Goal: Task Accomplishment & Management: Use online tool/utility

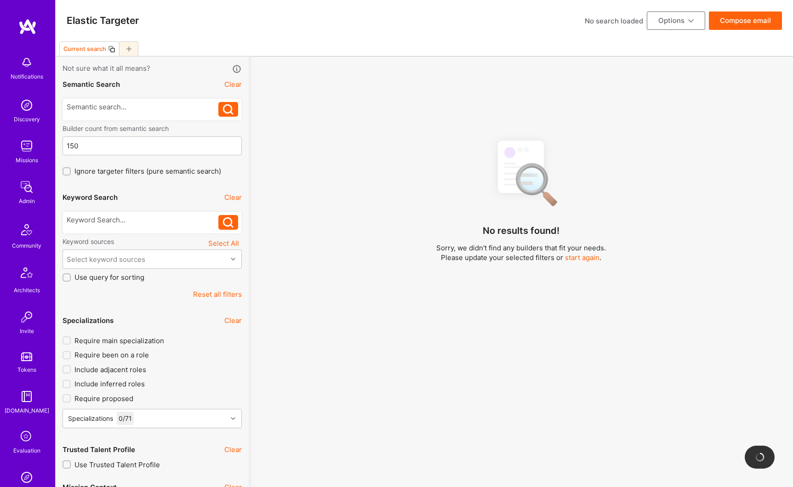
click at [21, 192] on img at bounding box center [26, 187] width 18 height 18
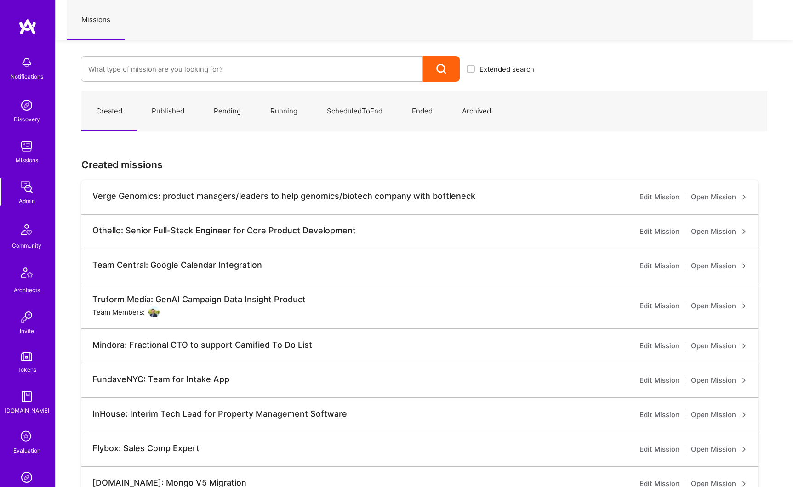
scroll to position [160, 0]
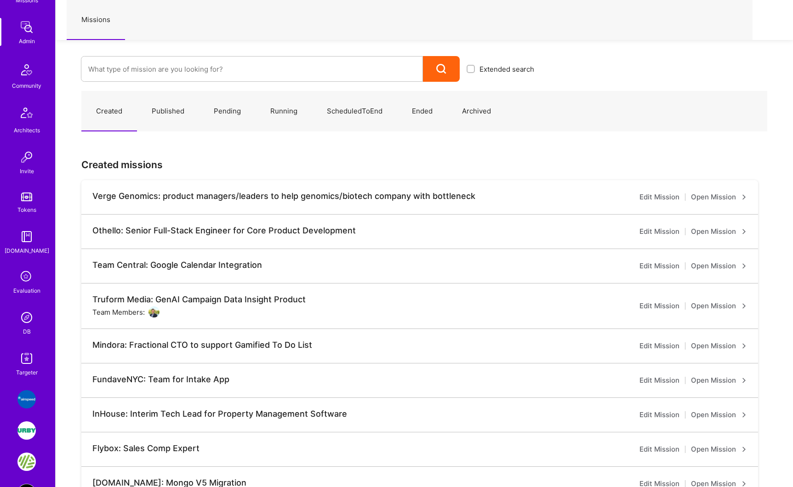
click at [27, 319] on img at bounding box center [26, 318] width 18 height 18
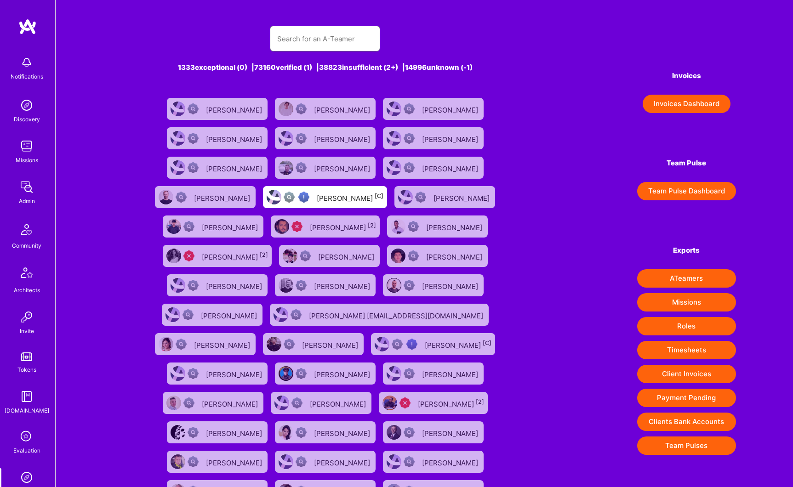
click at [302, 42] on input "text" at bounding box center [325, 38] width 96 height 23
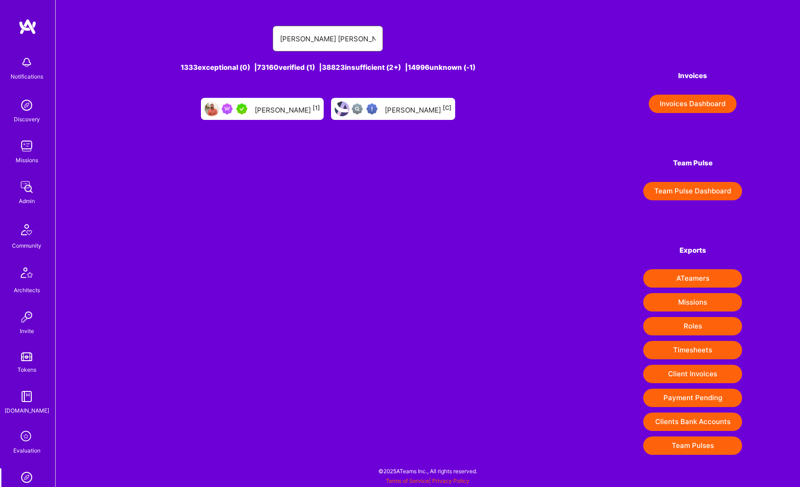
type input "[PERSON_NAME] [PERSON_NAME]"
click at [287, 107] on div "[PERSON_NAME] [1]" at bounding box center [287, 109] width 65 height 12
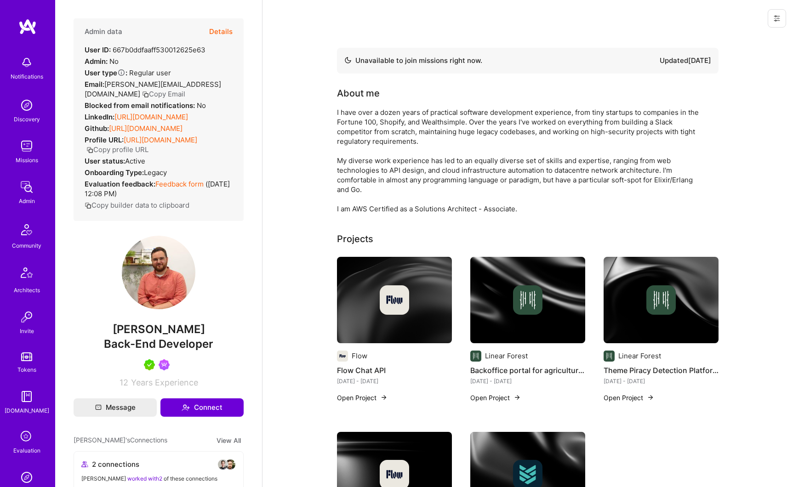
click at [222, 35] on button "Details" at bounding box center [220, 31] width 23 height 27
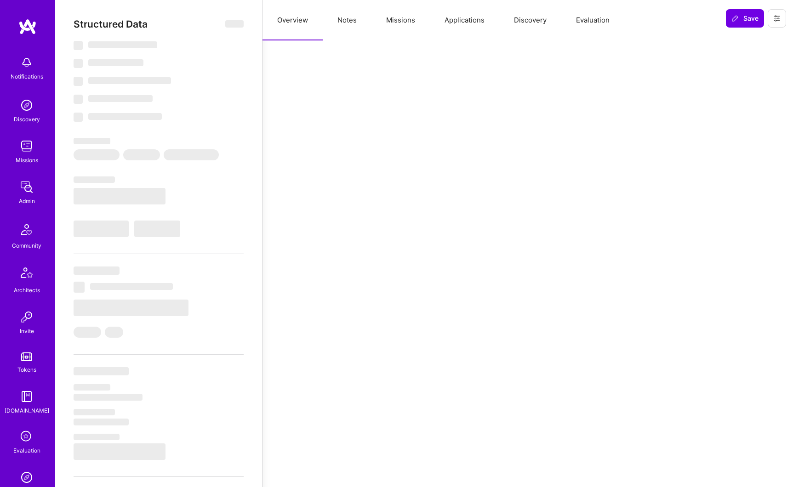
select select "Not Available"
select select "6 Months"
select select "5"
select select "7"
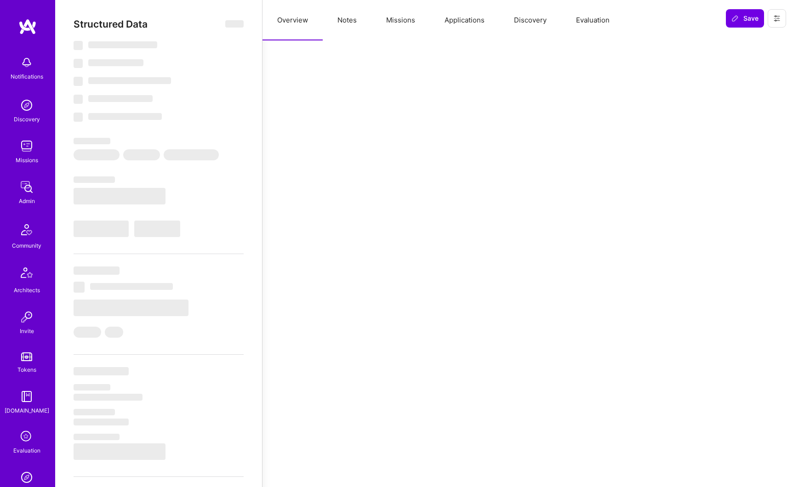
select select "7"
select select "CA"
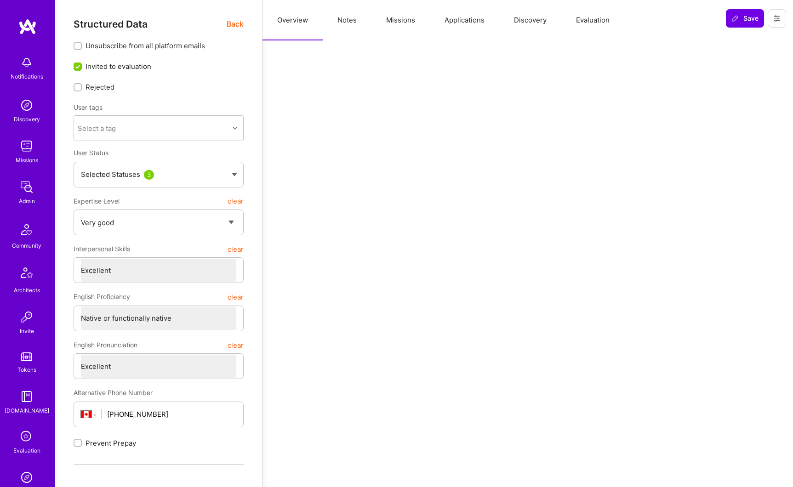
click at [401, 26] on button "Missions" at bounding box center [401, 20] width 58 height 40
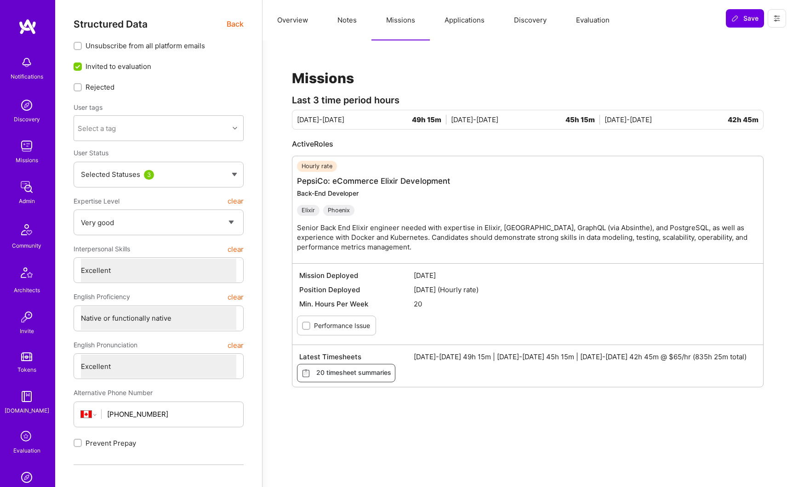
click at [355, 19] on button "Notes" at bounding box center [347, 20] width 49 height 40
type textarea "x"
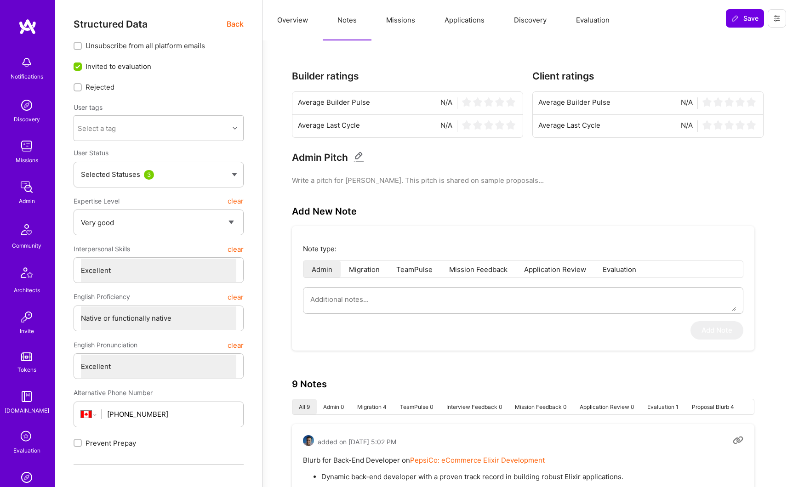
click at [412, 20] on button "Missions" at bounding box center [401, 20] width 58 height 40
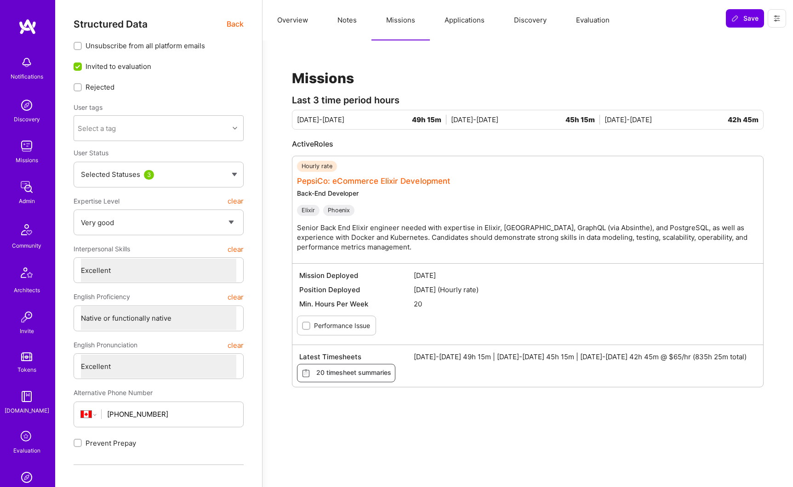
click at [357, 182] on link "PepsiCo: eCommerce Elixir Development" at bounding box center [373, 181] width 153 height 9
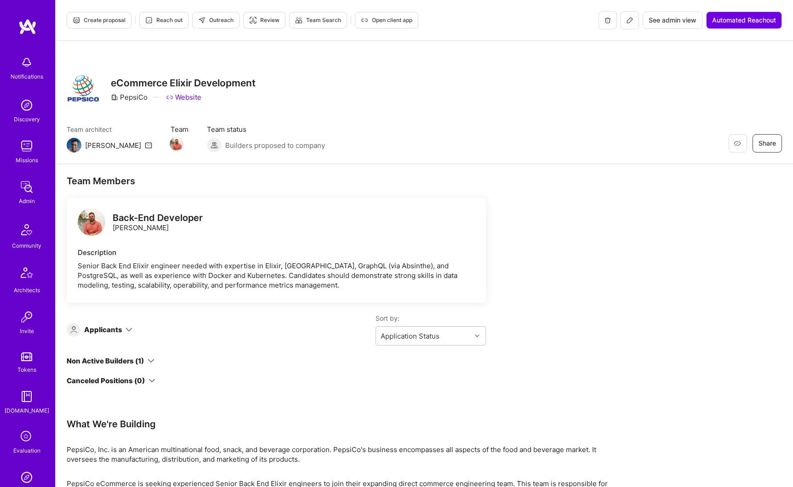
click at [627, 23] on icon at bounding box center [630, 20] width 6 height 6
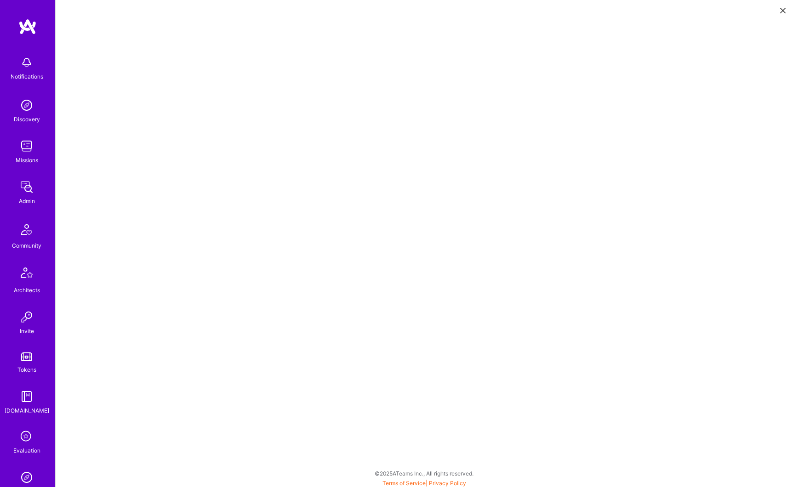
click at [782, 8] on icon at bounding box center [783, 11] width 6 height 6
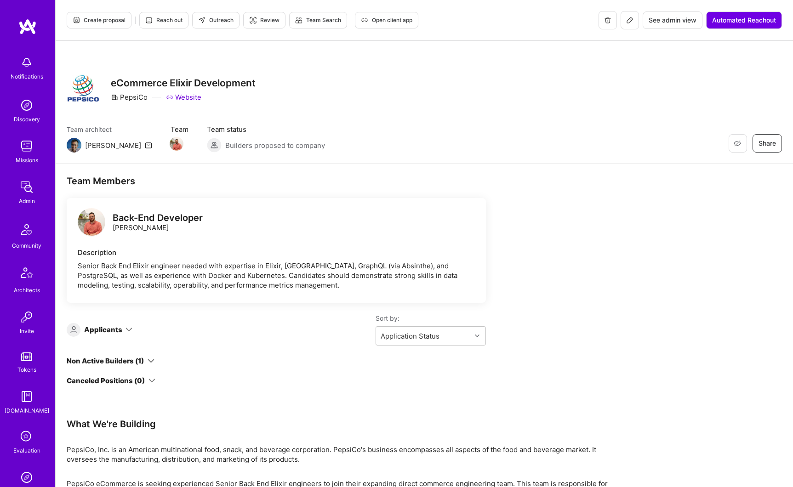
click at [682, 21] on span "See admin view" at bounding box center [673, 20] width 48 height 9
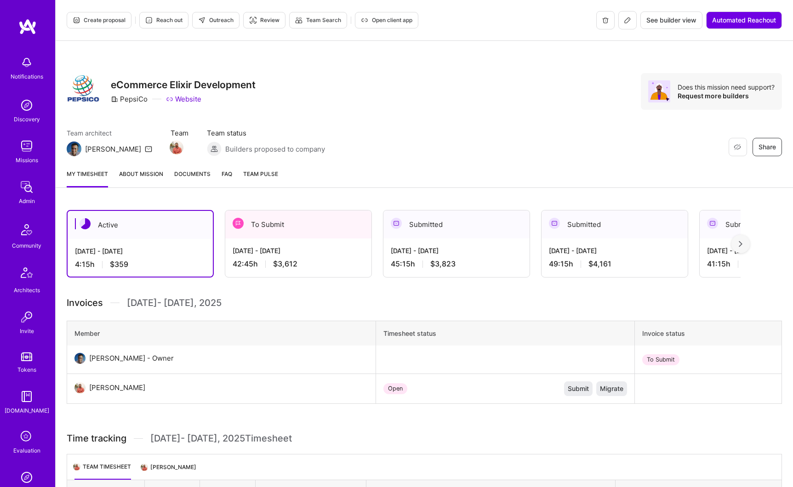
click at [202, 178] on span "Documents" at bounding box center [192, 174] width 36 height 10
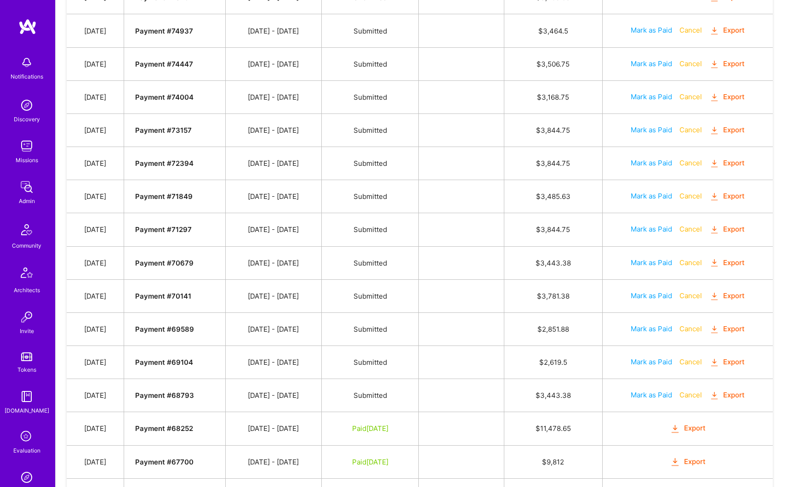
scroll to position [519, 0]
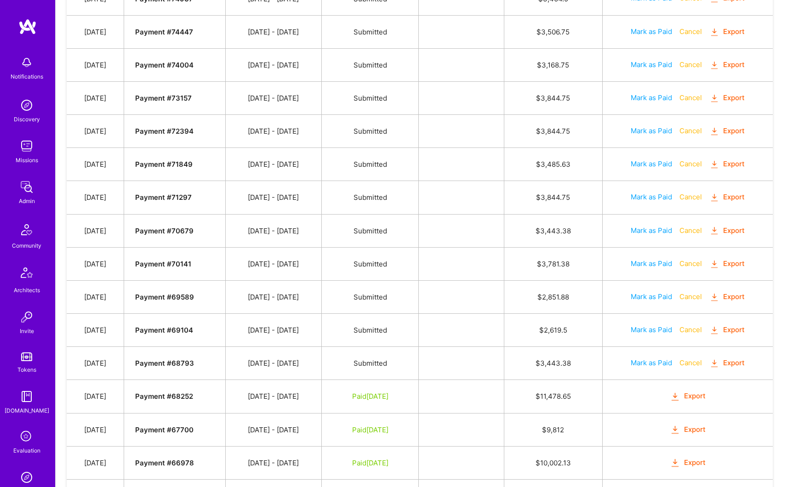
click at [739, 362] on button "Export" at bounding box center [728, 363] width 36 height 11
click at [738, 331] on button "Export" at bounding box center [728, 330] width 36 height 11
click at [742, 298] on button "Export" at bounding box center [728, 297] width 36 height 11
click at [738, 265] on button "Export" at bounding box center [728, 264] width 36 height 11
click at [738, 234] on button "Export" at bounding box center [728, 231] width 36 height 11
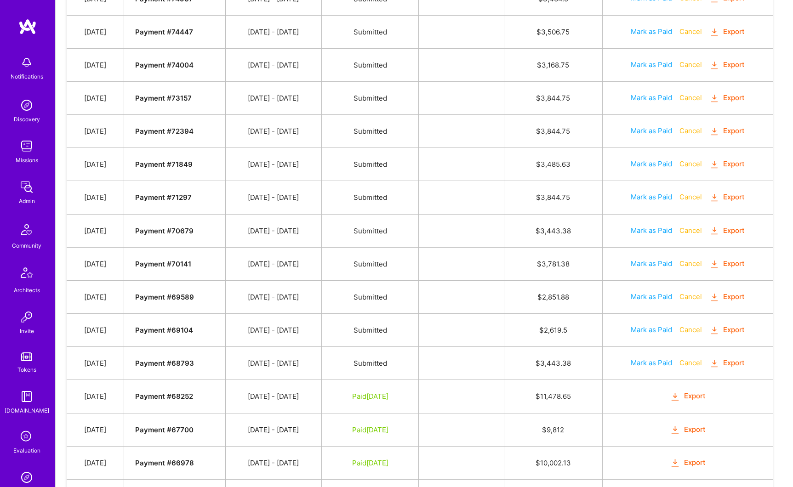
click at [734, 198] on button "Export" at bounding box center [728, 197] width 36 height 11
click at [738, 165] on button "Export" at bounding box center [728, 164] width 36 height 11
click at [736, 134] on button "Export" at bounding box center [728, 131] width 36 height 11
click at [738, 97] on button "Export" at bounding box center [728, 98] width 36 height 11
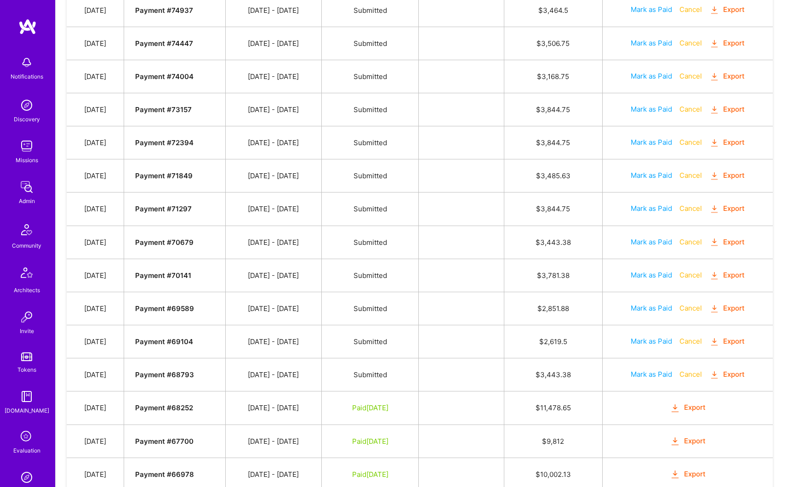
scroll to position [502, 0]
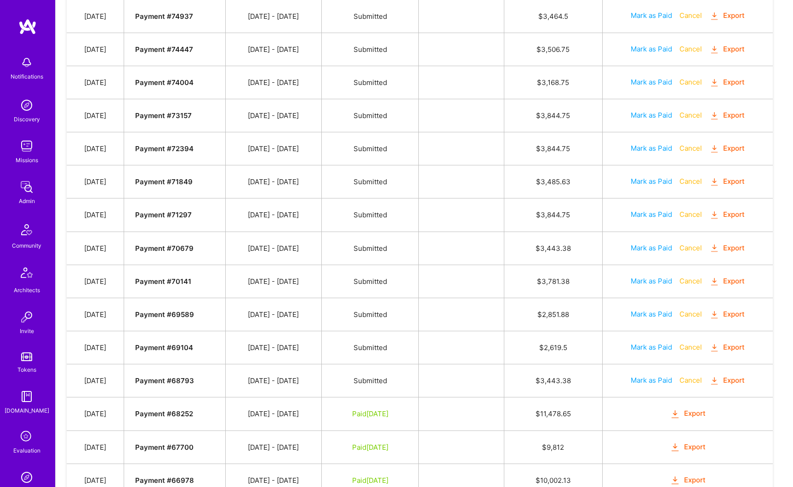
click at [735, 84] on button "Export" at bounding box center [728, 82] width 36 height 11
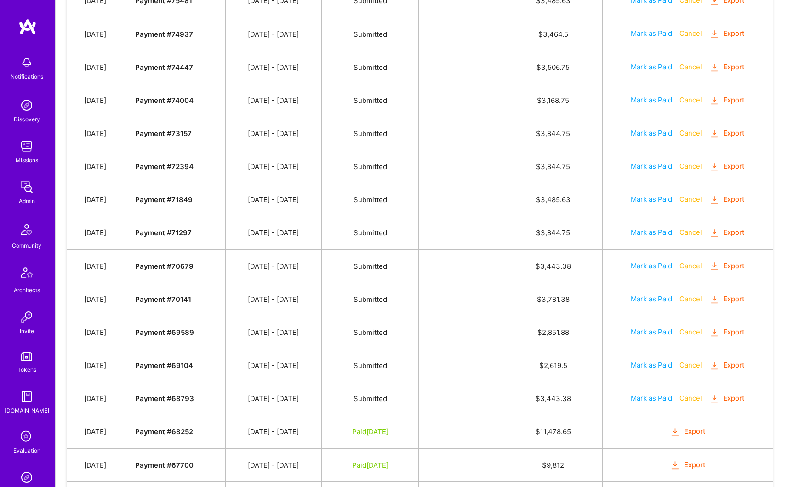
scroll to position [458, 0]
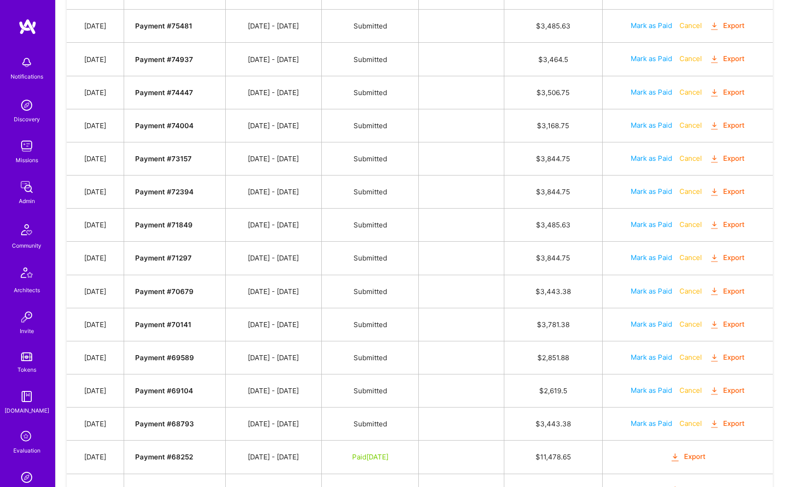
click at [734, 91] on button "Export" at bounding box center [728, 92] width 36 height 11
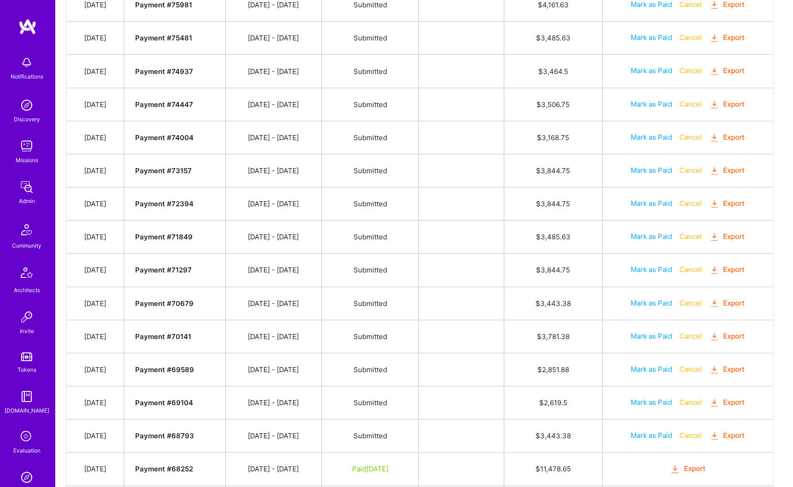
scroll to position [441, 0]
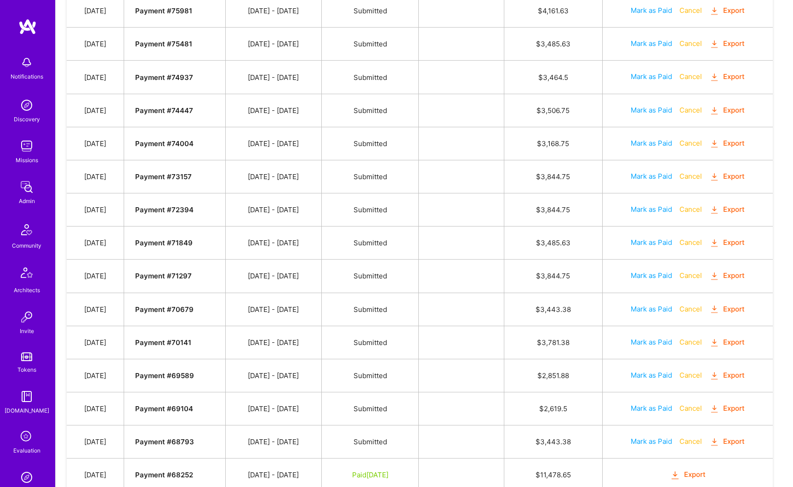
click at [736, 79] on button "Export" at bounding box center [728, 77] width 36 height 11
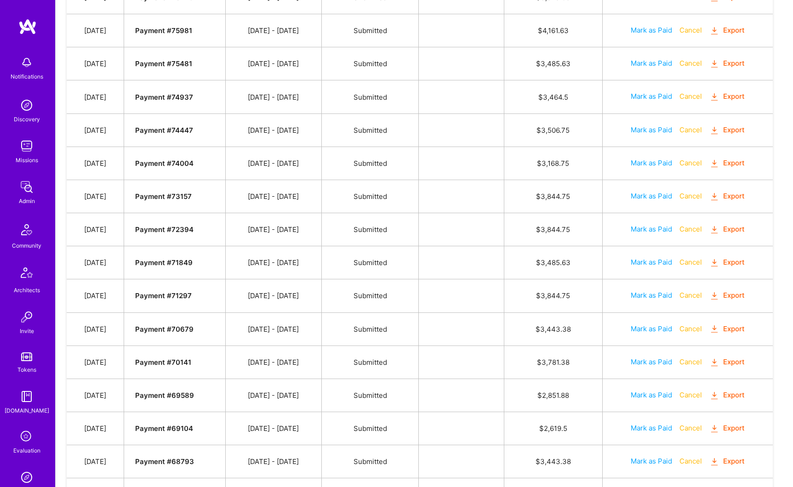
scroll to position [347, 0]
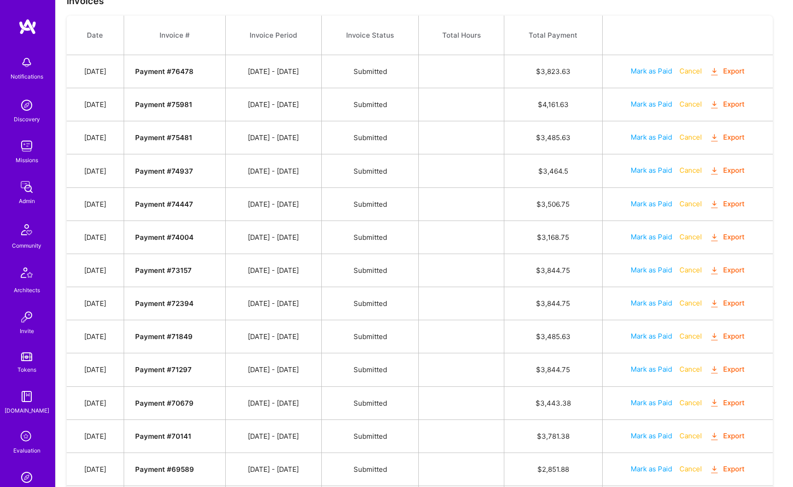
click at [735, 106] on button "Export" at bounding box center [728, 104] width 36 height 11
click at [732, 69] on button "Export" at bounding box center [728, 71] width 36 height 11
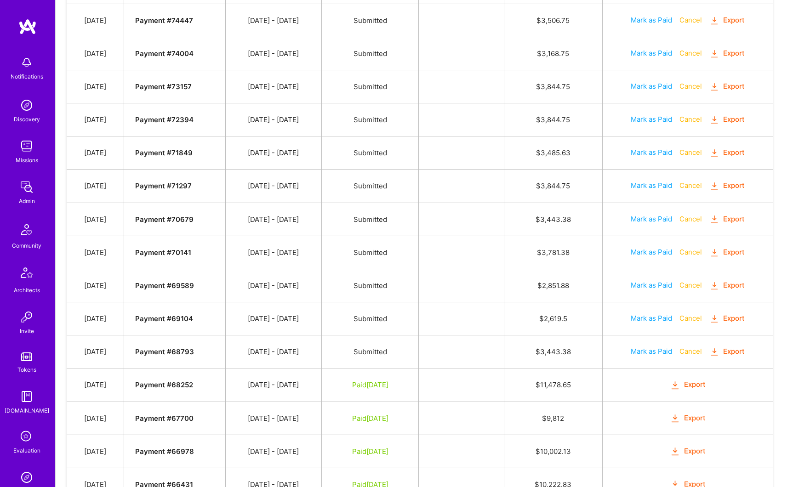
scroll to position [578, 0]
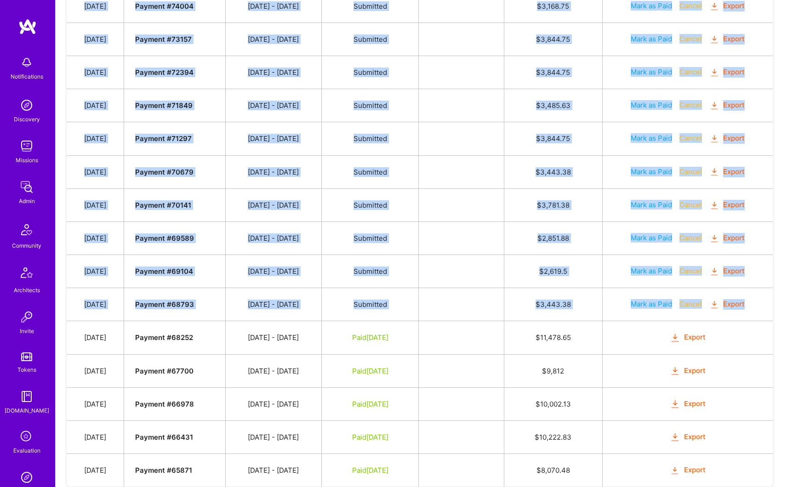
drag, startPoint x: 92, startPoint y: 64, endPoint x: 749, endPoint y: 311, distance: 701.6
click at [748, 311] on tbody "Date Invoice # Invoice Period Invoice Status Total Hours Total Payment [DATE] P…" at bounding box center [420, 135] width 706 height 703
copy tbody "Date Invoice # Invoice Period Invoice Status Total Hours Total Payment [DATE] P…"
